Goal: Information Seeking & Learning: Learn about a topic

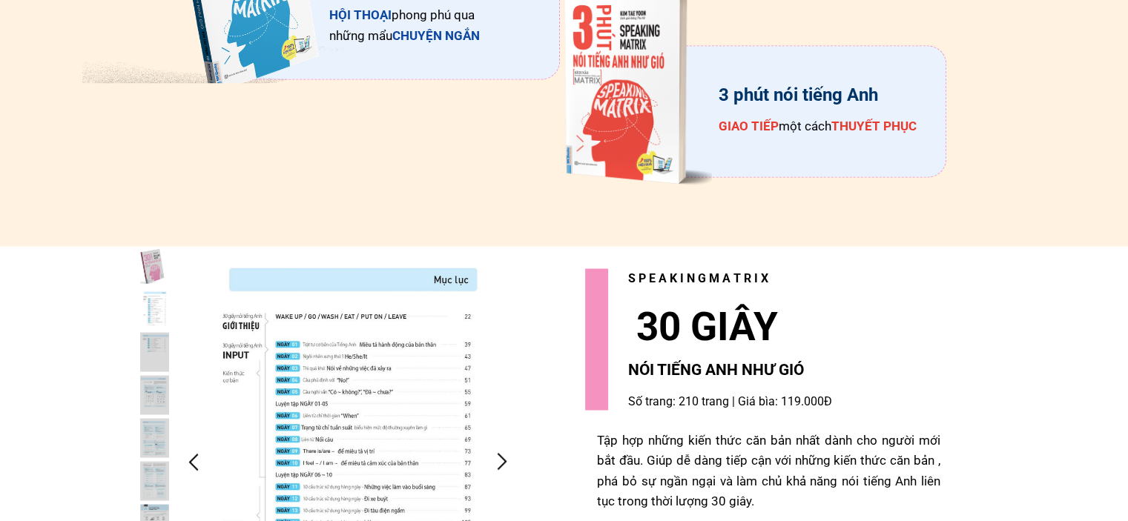
scroll to position [2967, 0]
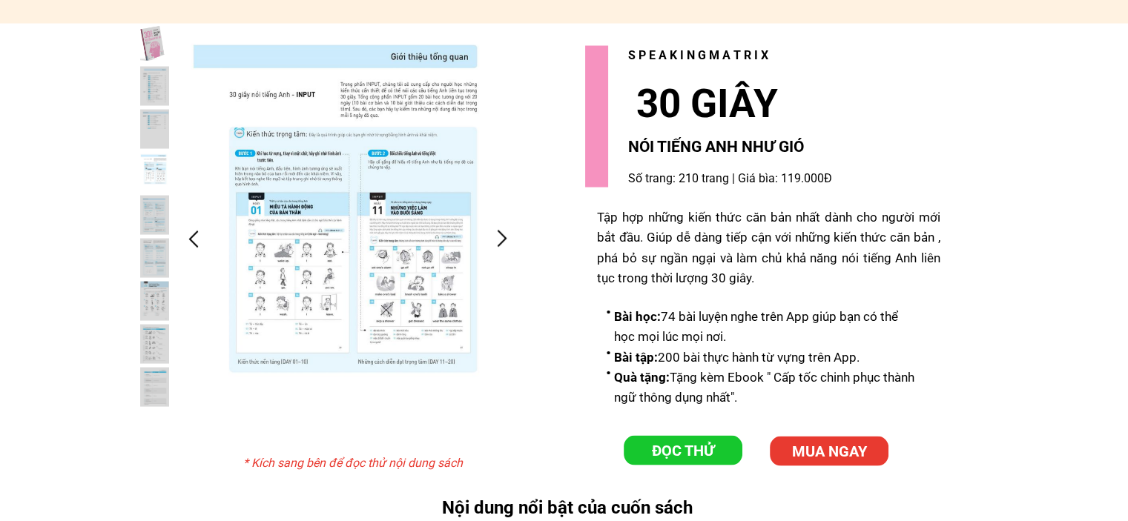
click at [398, 249] on div at bounding box center [348, 239] width 340 height 430
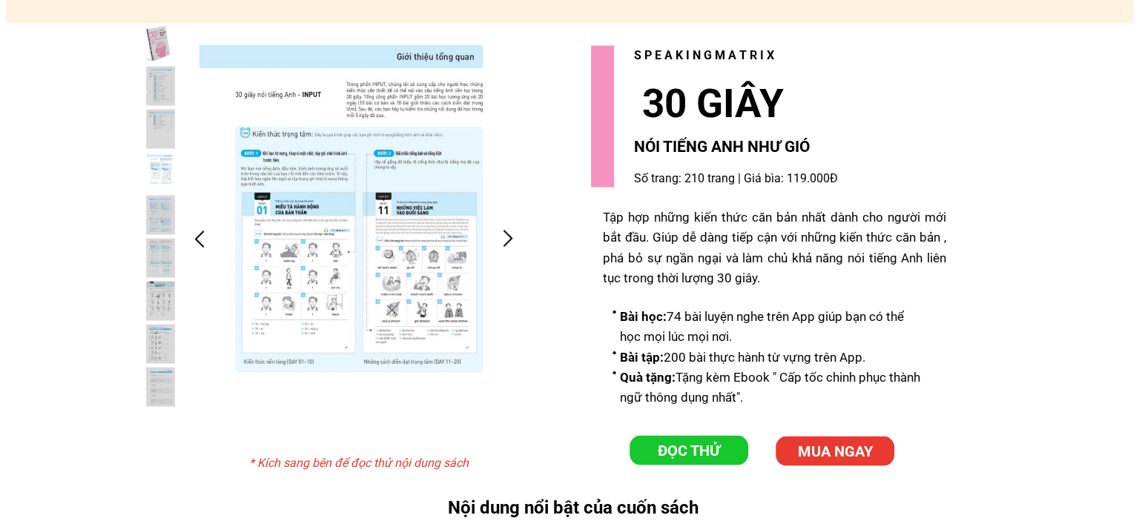
scroll to position [0, 0]
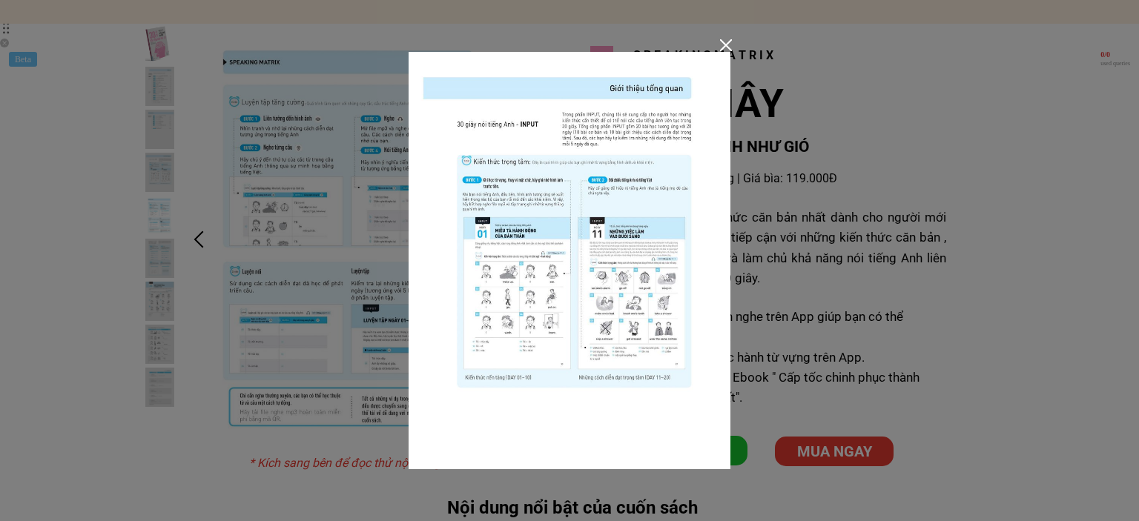
click at [721, 49] on div at bounding box center [726, 45] width 12 height 12
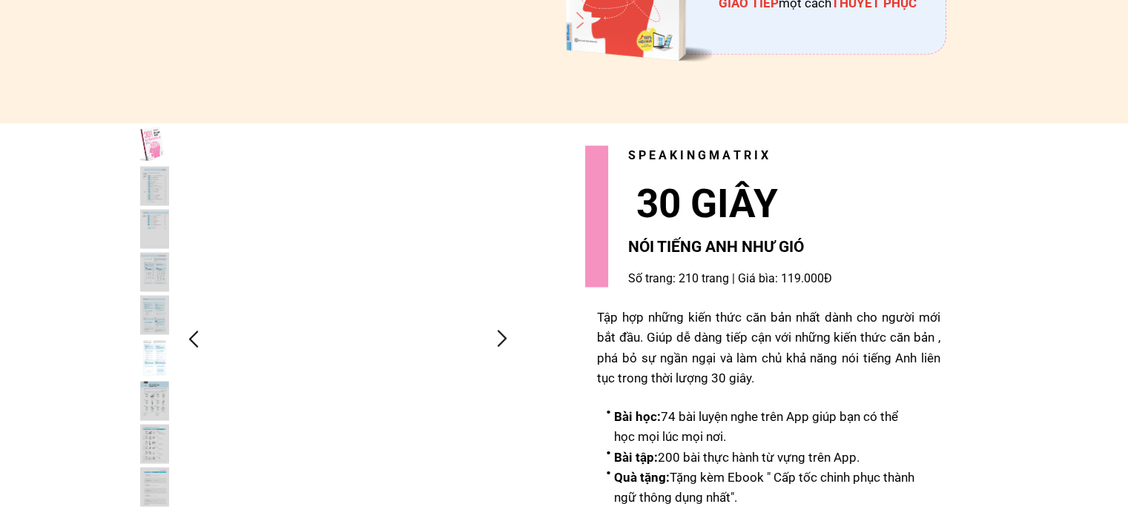
scroll to position [2893, 0]
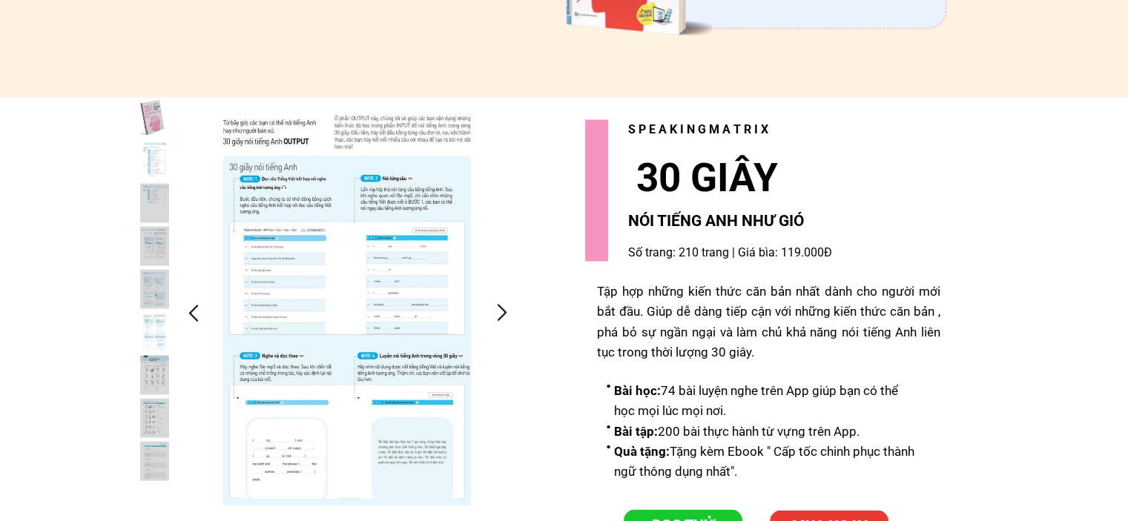
click at [154, 162] on div at bounding box center [154, 160] width 29 height 39
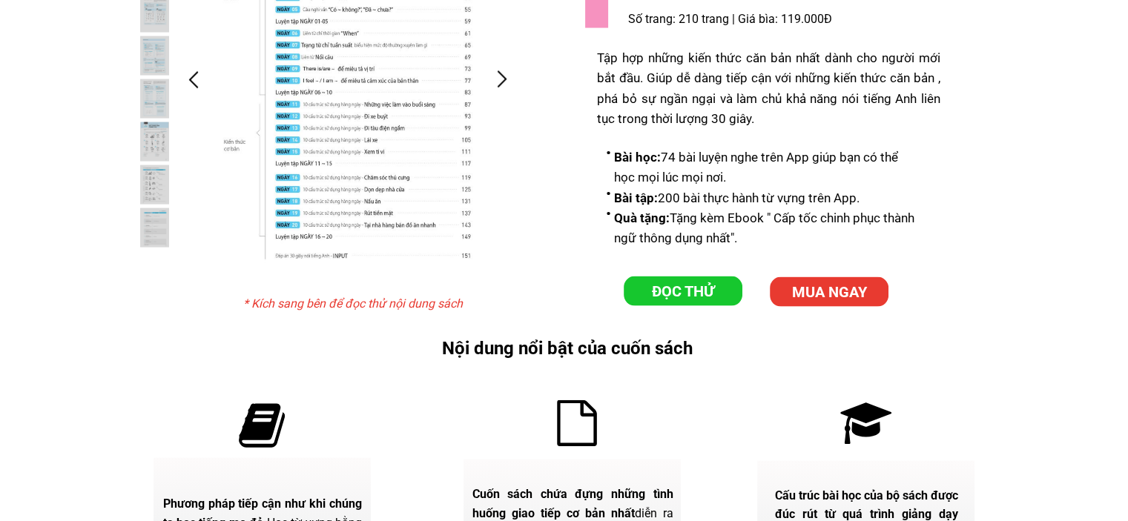
scroll to position [3145, 0]
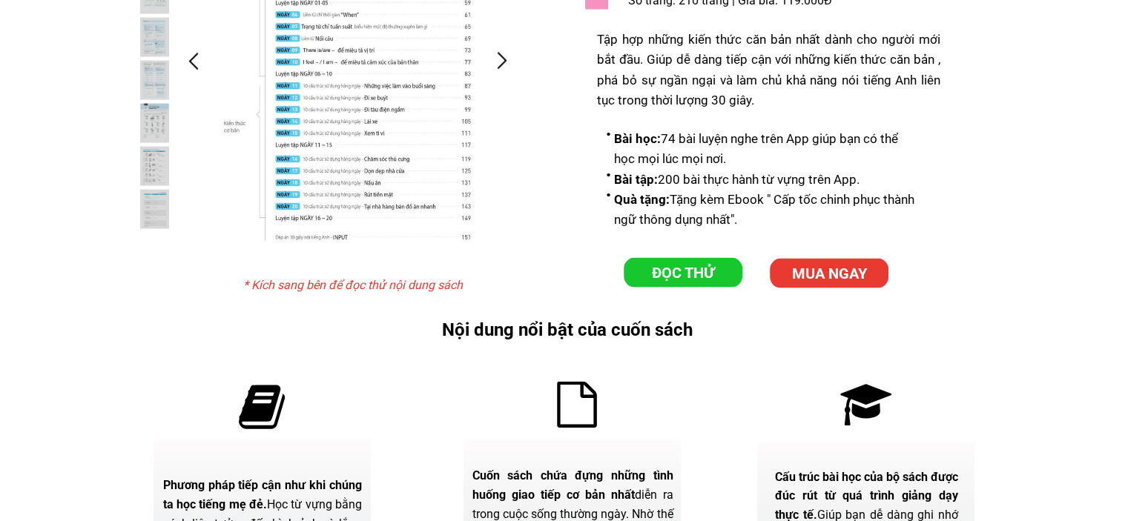
click at [409, 290] on h3 "* Kích sang bên để đọc thử nội dung sách" at bounding box center [357, 285] width 228 height 19
click at [703, 278] on p "ĐỌC THỬ" at bounding box center [683, 273] width 119 height 30
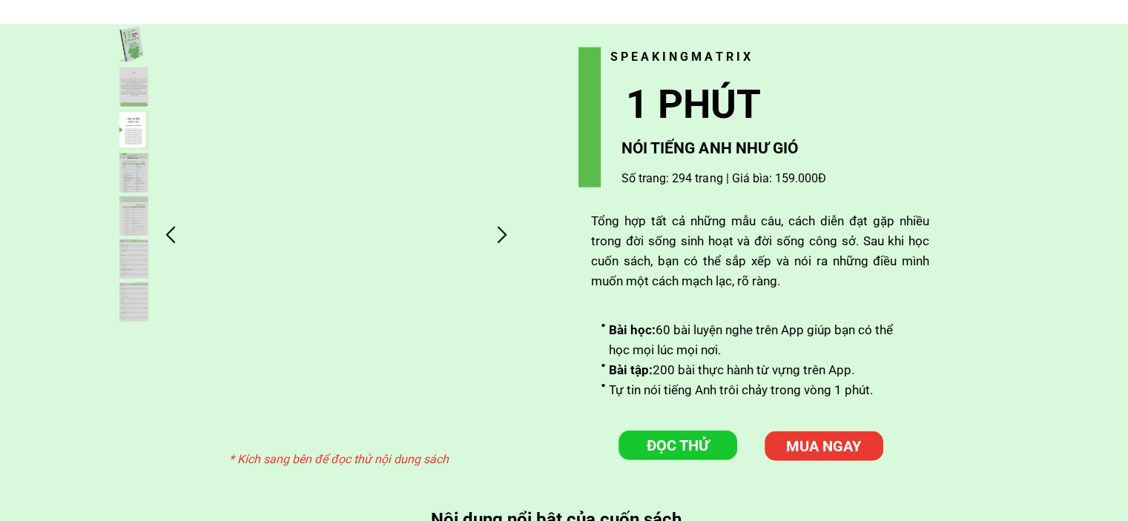
scroll to position [3738, 0]
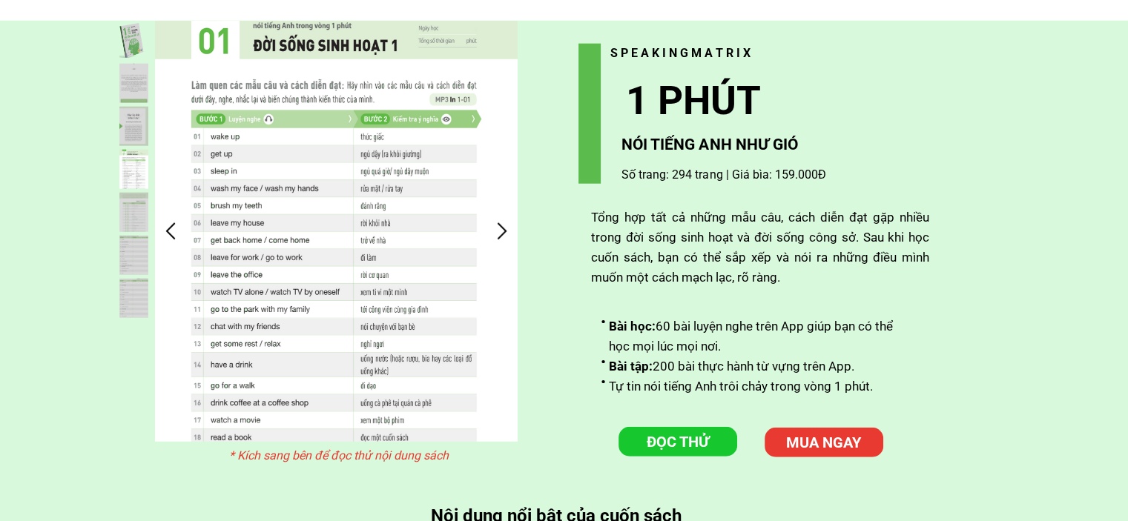
click at [665, 441] on p "ĐỌC THỬ" at bounding box center [678, 442] width 119 height 30
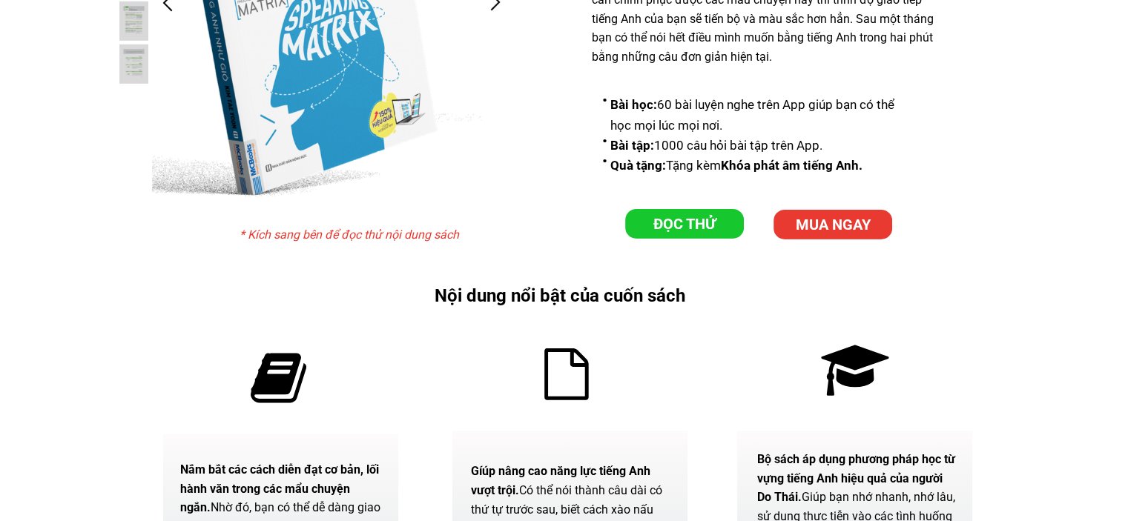
scroll to position [4777, 0]
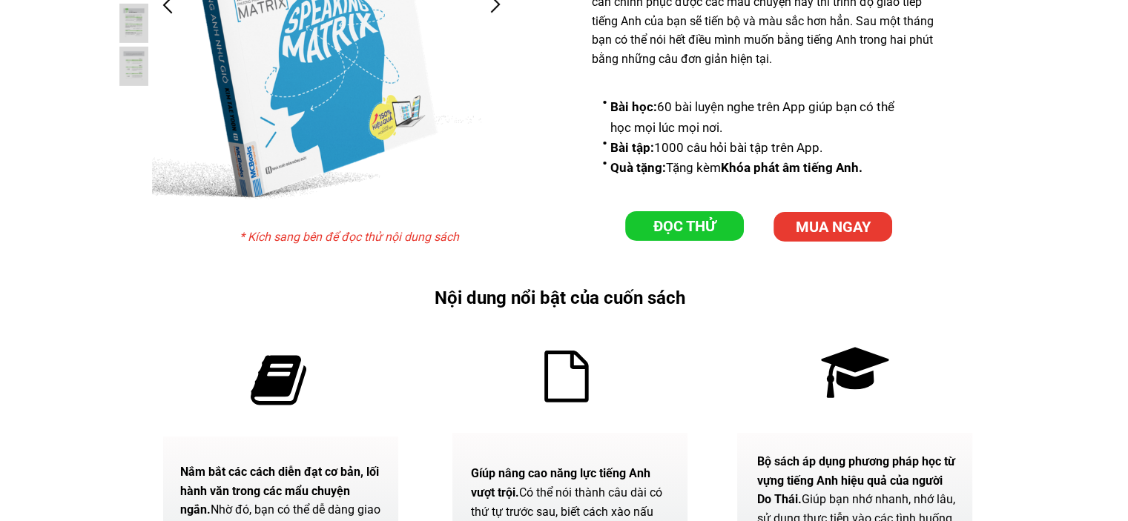
click at [671, 219] on p "ĐỌC THỬ" at bounding box center [684, 226] width 119 height 30
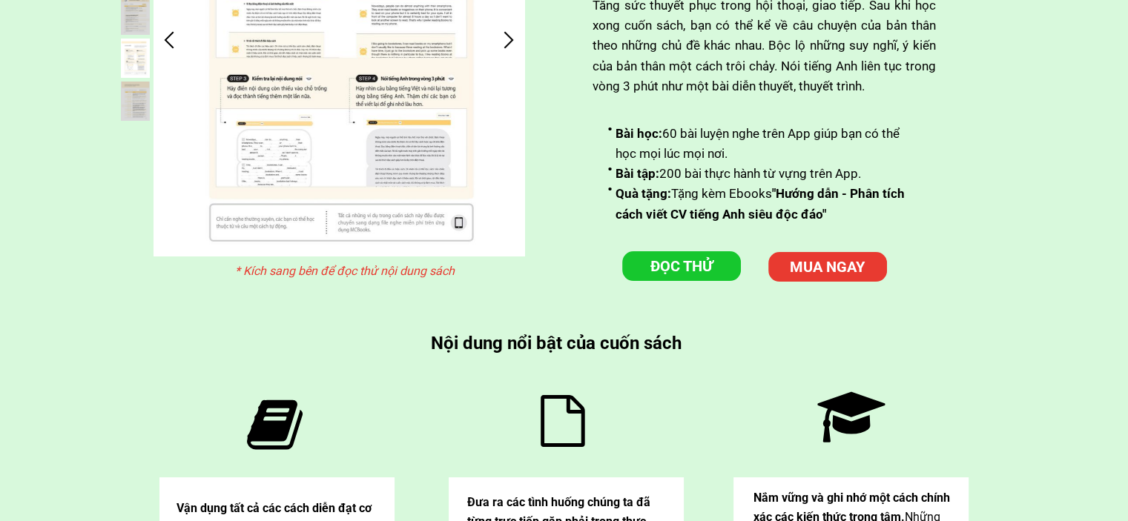
scroll to position [5667, 0]
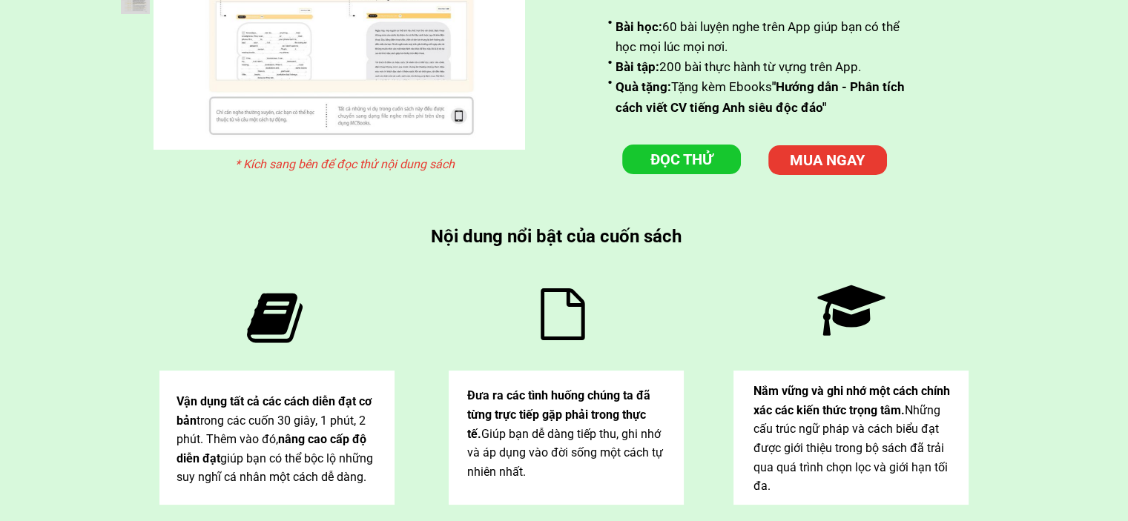
click at [674, 154] on p "ĐỌC THỬ" at bounding box center [681, 160] width 119 height 30
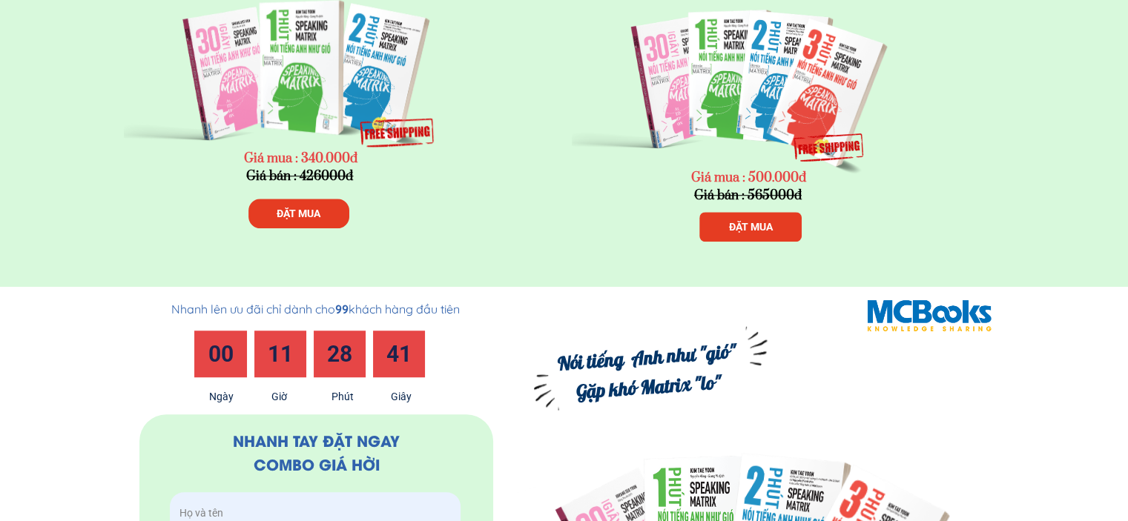
scroll to position [6646, 0]
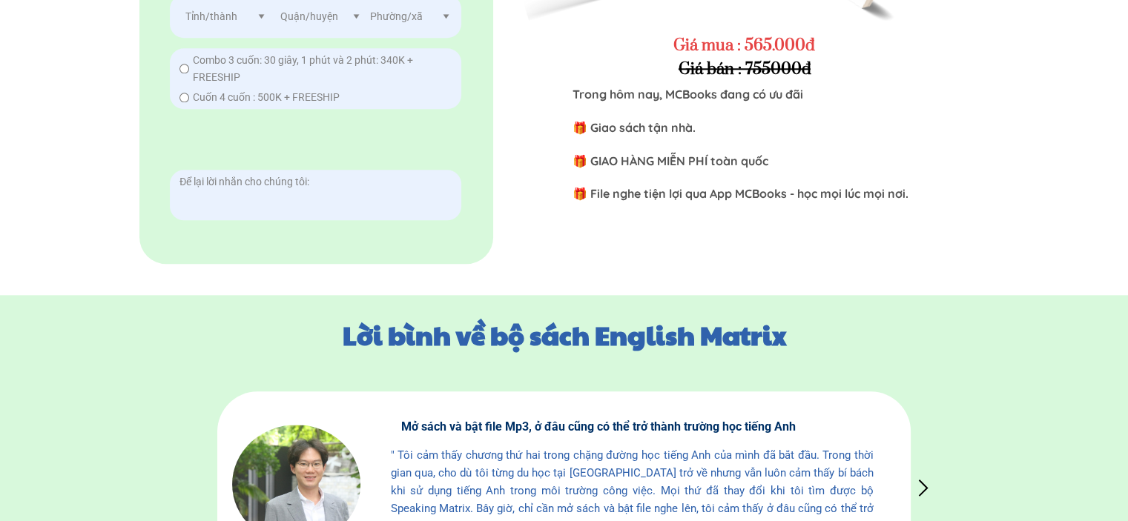
scroll to position [7121, 0]
